Goal: Information Seeking & Learning: Learn about a topic

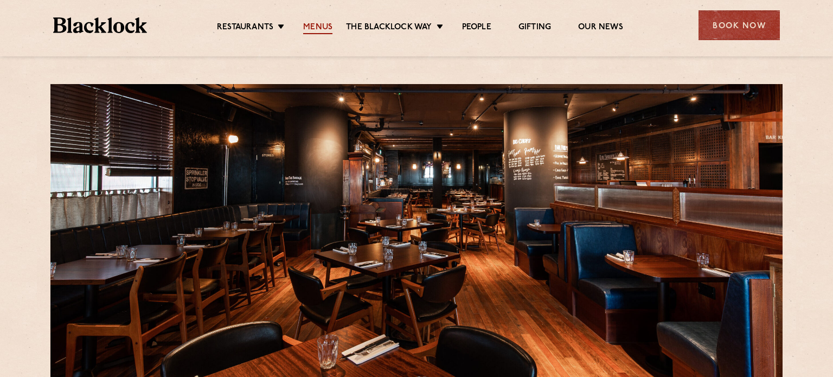
click at [327, 25] on link "Menus" at bounding box center [317, 28] width 29 height 12
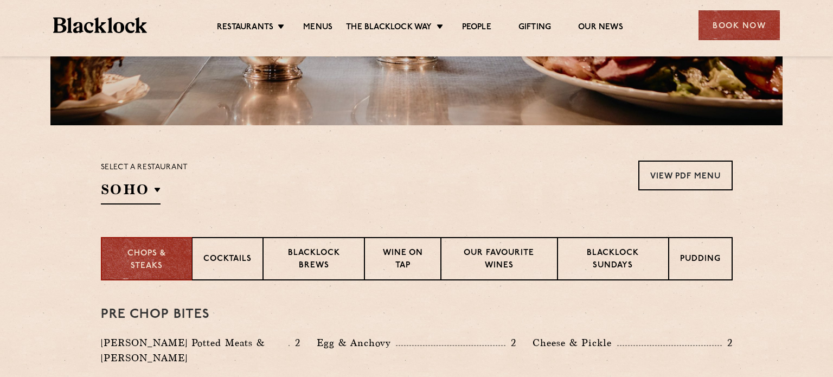
scroll to position [259, 0]
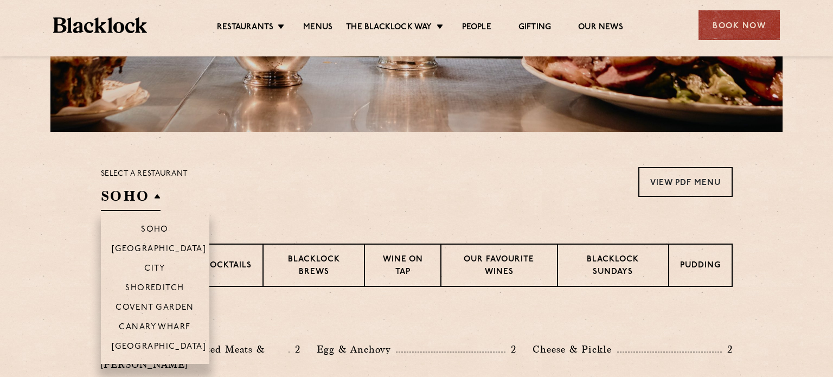
click at [156, 197] on h2 "SOHO" at bounding box center [131, 198] width 60 height 24
click at [160, 327] on p "Canary Wharf" at bounding box center [155, 328] width 72 height 11
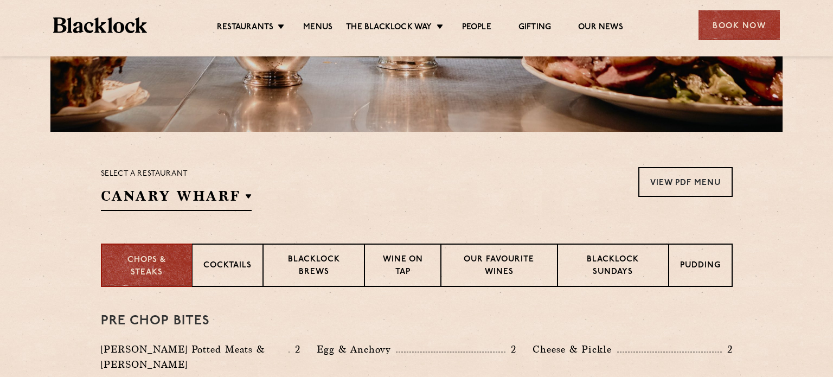
click at [385, 177] on div "Select a restaurant Canary Wharf Soho Birmingham City Shoreditch Covent Garden …" at bounding box center [417, 189] width 632 height 44
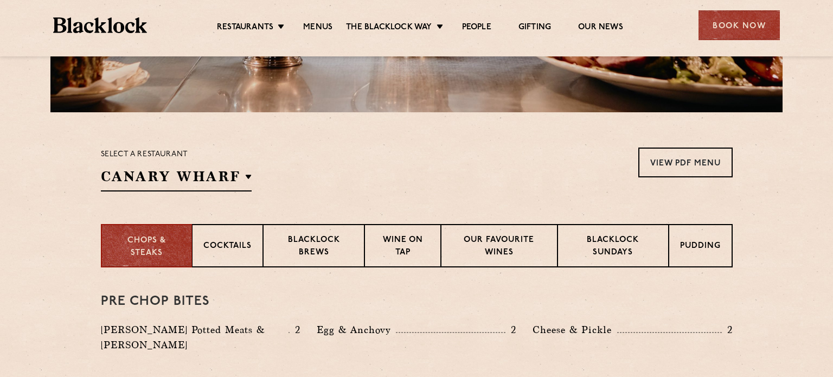
scroll to position [280, 0]
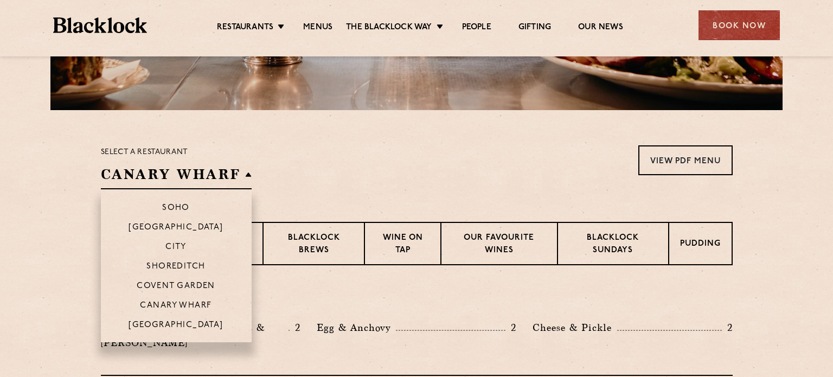
click at [171, 174] on h2 "Canary Wharf" at bounding box center [176, 177] width 151 height 24
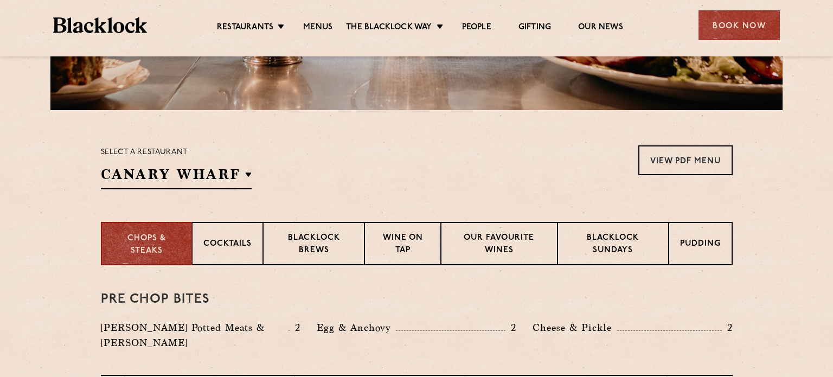
click at [405, 158] on div "Select a restaurant Canary Wharf Soho Birmingham City Shoreditch Covent Garden …" at bounding box center [417, 167] width 632 height 44
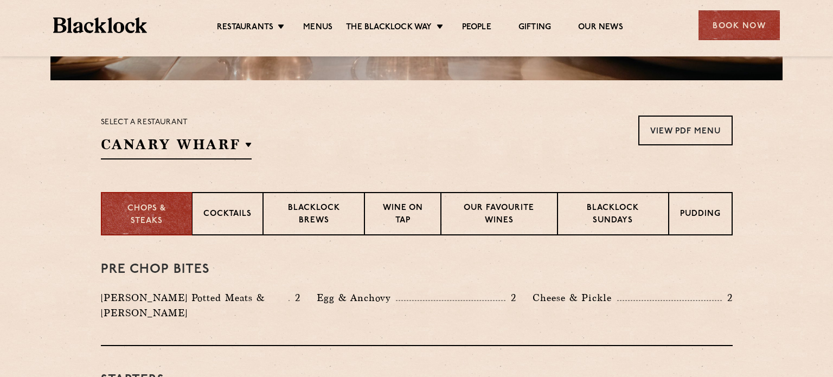
scroll to position [314, 0]
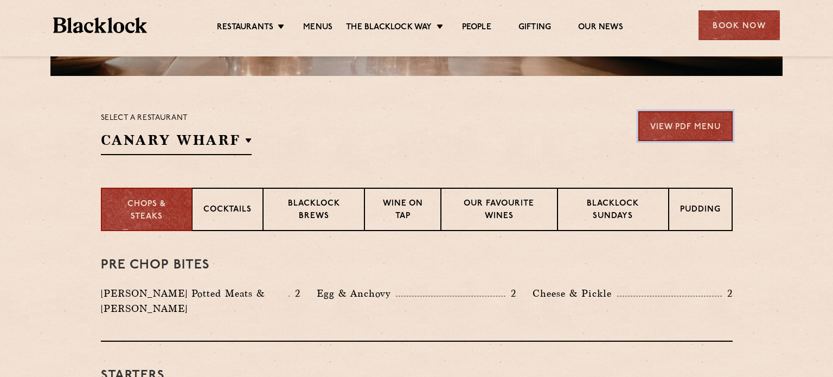
click at [663, 125] on link "View PDF Menu" at bounding box center [685, 126] width 94 height 30
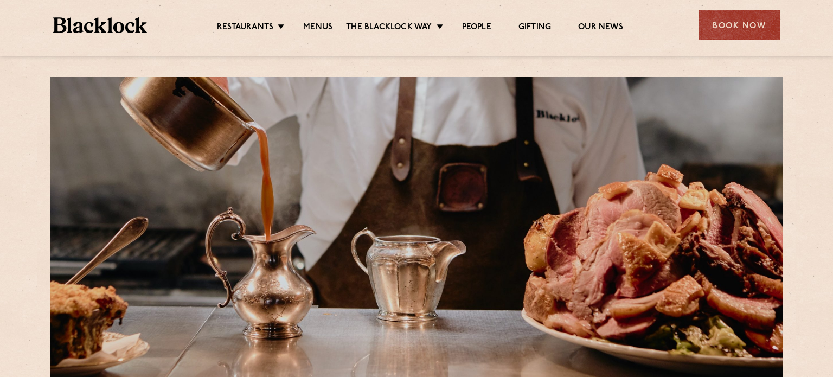
scroll to position [0, 0]
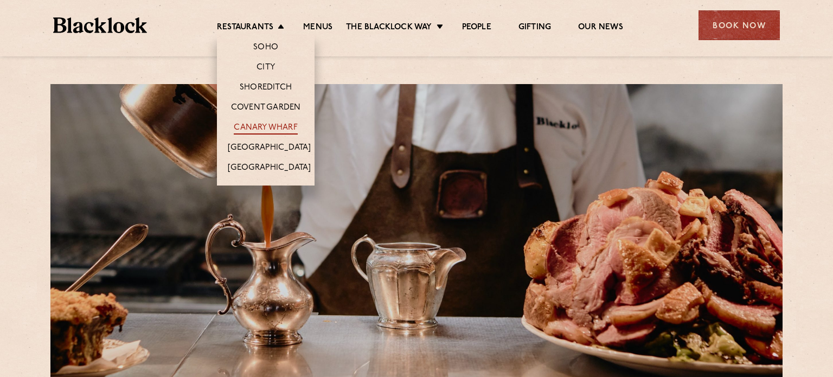
click at [269, 126] on link "Canary Wharf" at bounding box center [265, 129] width 63 height 12
